Goal: Communication & Community: Answer question/provide support

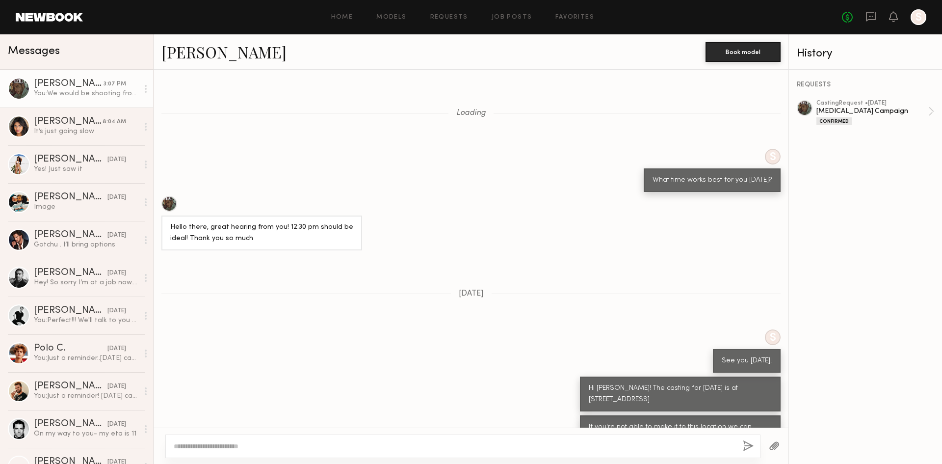
scroll to position [1155, 0]
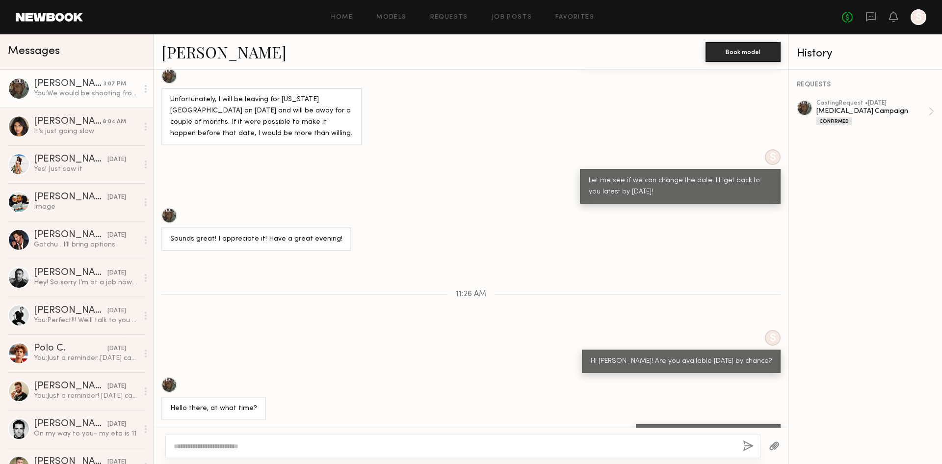
drag, startPoint x: 349, startPoint y: 377, endPoint x: 297, endPoint y: 382, distance: 52.3
click at [296, 382] on div "Hello there, at what time?" at bounding box center [471, 398] width 635 height 43
click at [298, 382] on div "Hello there, at what time?" at bounding box center [471, 398] width 635 height 43
drag, startPoint x: 321, startPoint y: 378, endPoint x: 313, endPoint y: 382, distance: 8.6
click at [310, 381] on div "Hello there, at what time?" at bounding box center [471, 398] width 635 height 43
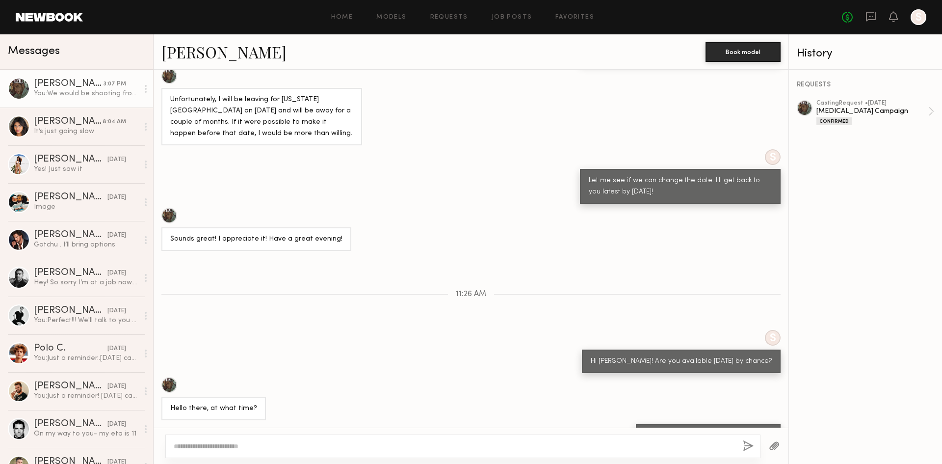
click at [323, 383] on div "Hello there, at what time?" at bounding box center [471, 398] width 635 height 43
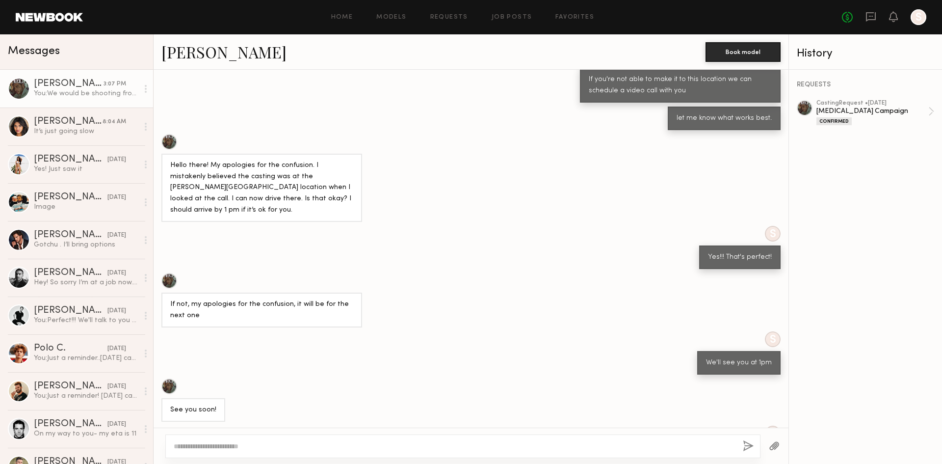
scroll to position [1155, 0]
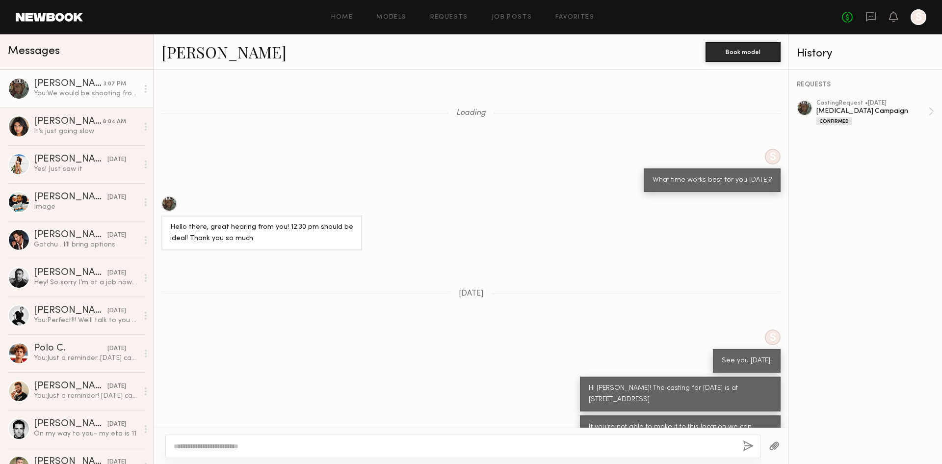
scroll to position [1155, 0]
